Goal: Task Accomplishment & Management: Manage account settings

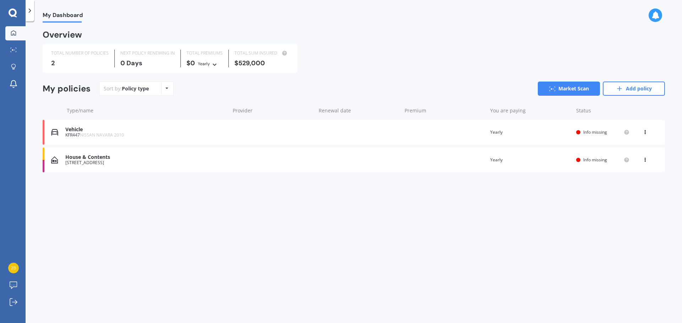
click at [590, 133] on span "Info missing" at bounding box center [595, 132] width 24 height 6
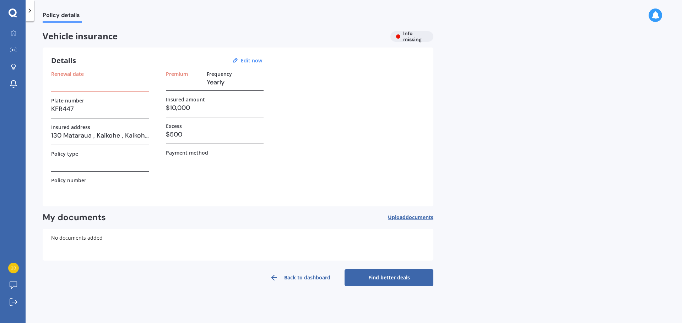
click at [189, 106] on h3 "$10,000" at bounding box center [215, 108] width 98 height 11
drag, startPoint x: 193, startPoint y: 107, endPoint x: 169, endPoint y: 106, distance: 24.5
click at [168, 106] on h3 "$10,000" at bounding box center [215, 108] width 98 height 11
click at [287, 122] on div "Renewal date Plate number KFR447 Insured address [STREET_ADDRESS] Policy type P…" at bounding box center [238, 134] width 374 height 127
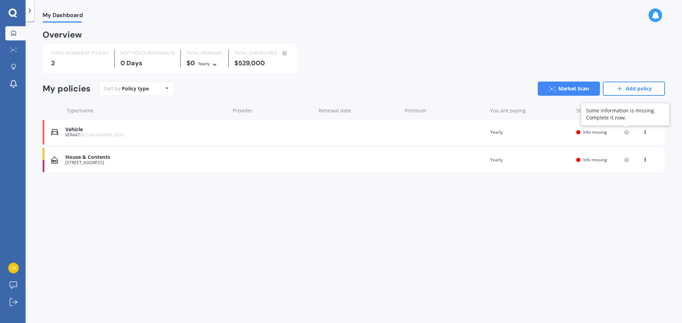
click at [626, 134] on circle at bounding box center [626, 132] width 5 height 5
click at [163, 91] on div "Policy type Alphabetical Date added Renewing next" at bounding box center [166, 88] width 11 height 13
